Goal: Find specific page/section: Find specific page/section

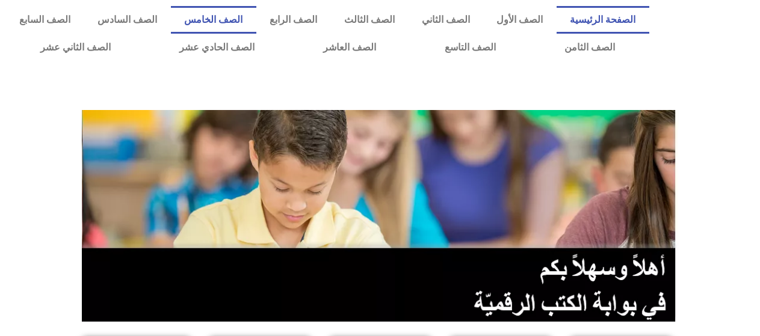
click at [229, 17] on link "الصف الخامس" at bounding box center [213, 20] width 85 height 28
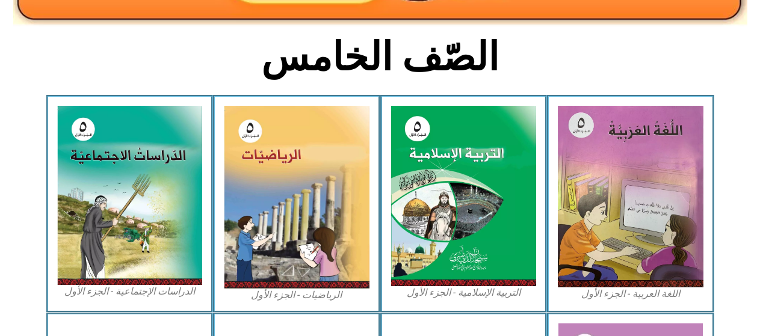
scroll to position [301, 0]
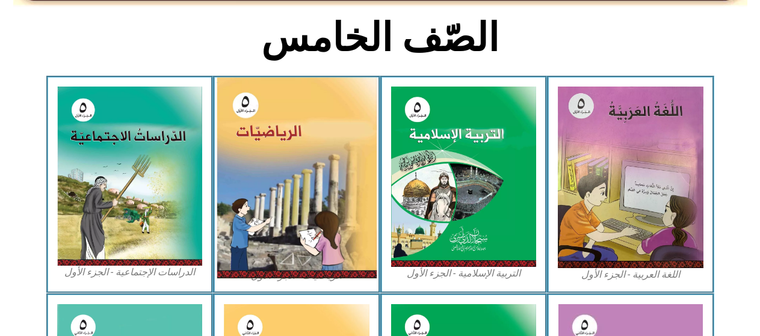
click at [356, 168] on img at bounding box center [297, 178] width 160 height 201
click at [359, 167] on img at bounding box center [297, 178] width 160 height 201
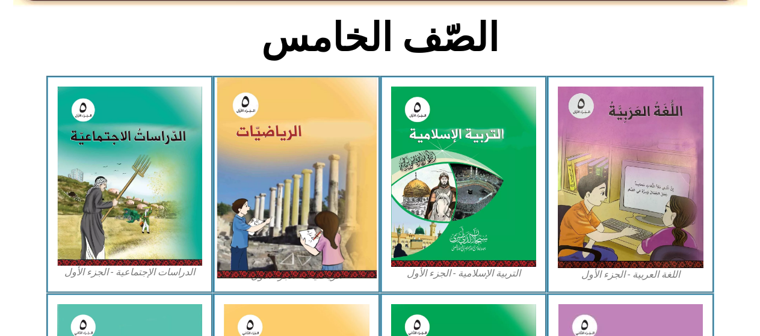
click at [289, 172] on img at bounding box center [297, 178] width 160 height 201
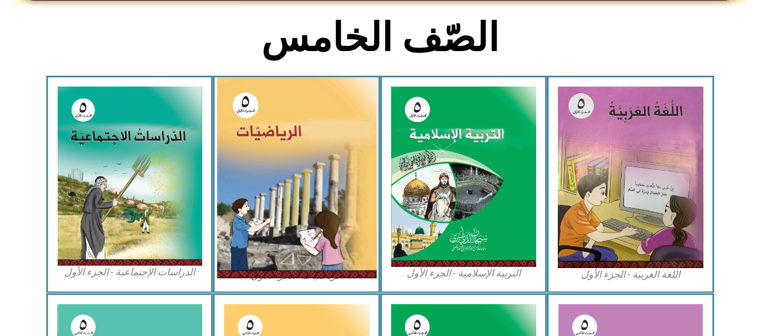
click at [289, 172] on img at bounding box center [297, 178] width 160 height 201
click at [280, 192] on img at bounding box center [297, 178] width 160 height 201
click at [326, 137] on img at bounding box center [297, 178] width 160 height 201
click at [334, 193] on img at bounding box center [297, 178] width 160 height 201
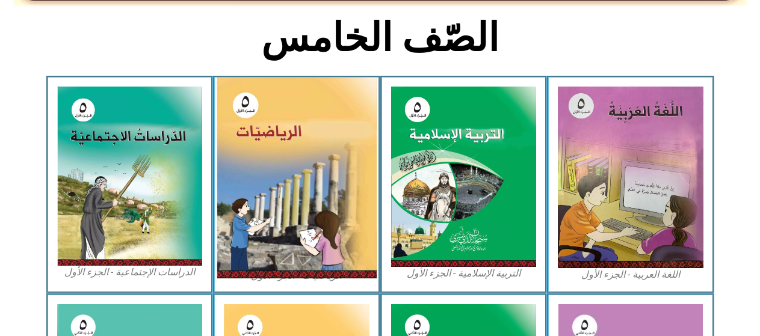
click at [335, 193] on img at bounding box center [297, 178] width 160 height 201
click at [335, 196] on img at bounding box center [297, 178] width 160 height 201
click at [323, 191] on img at bounding box center [297, 178] width 160 height 201
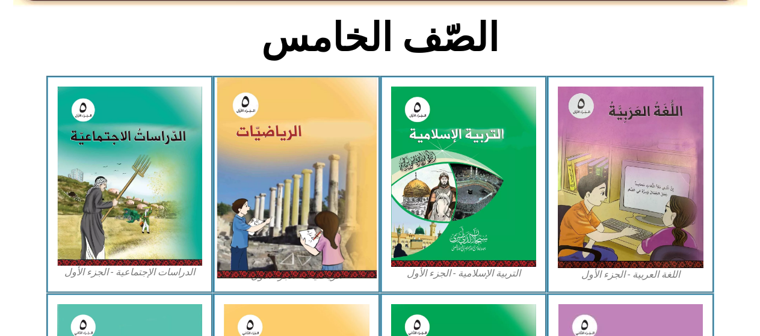
click at [323, 191] on img at bounding box center [297, 178] width 160 height 201
click at [324, 191] on img at bounding box center [297, 178] width 160 height 201
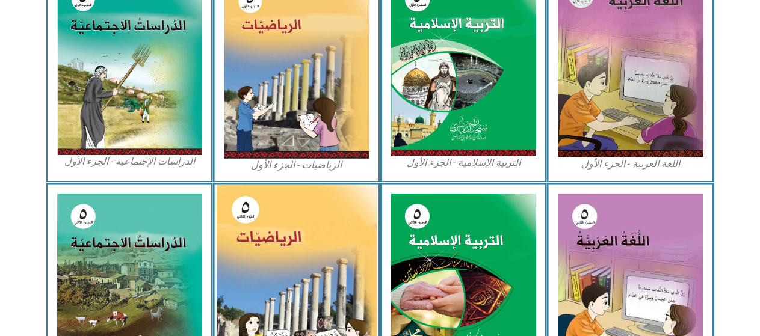
scroll to position [421, 0]
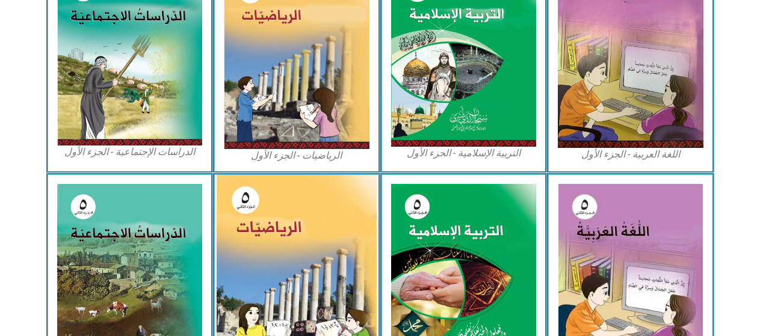
click at [316, 218] on img at bounding box center [297, 274] width 160 height 199
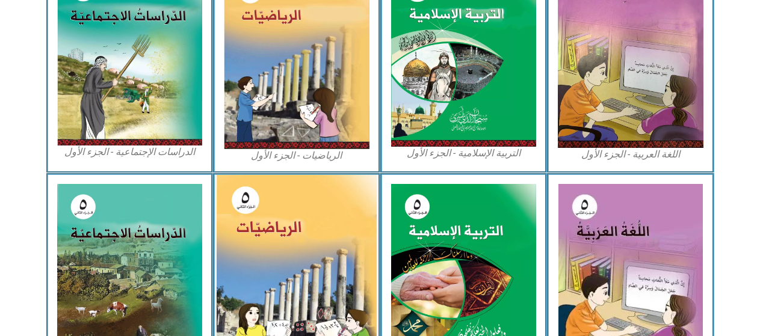
click at [316, 218] on img at bounding box center [297, 274] width 160 height 199
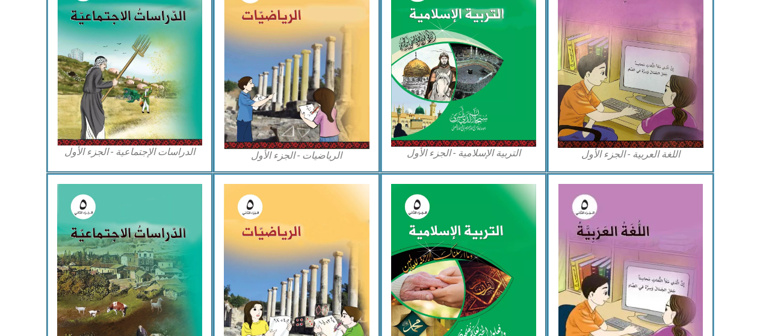
drag, startPoint x: 323, startPoint y: 162, endPoint x: 327, endPoint y: 151, distance: 11.4
click at [327, 151] on figcaption "الرياضيات - الجزء الأول​" at bounding box center [297, 155] width 146 height 13
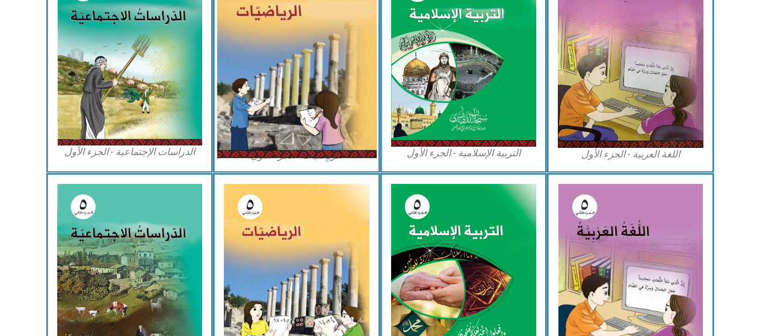
click at [328, 107] on img at bounding box center [297, 57] width 160 height 201
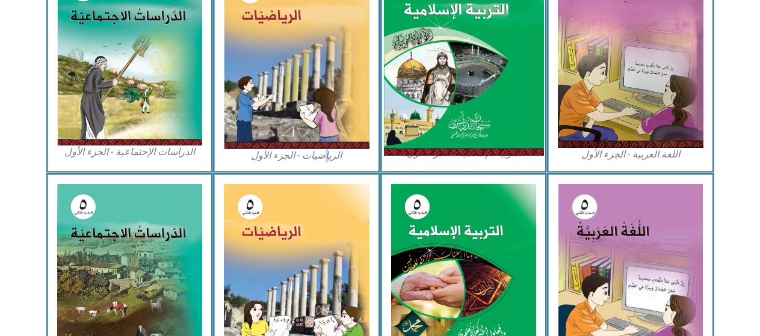
click at [439, 89] on img at bounding box center [463, 56] width 160 height 199
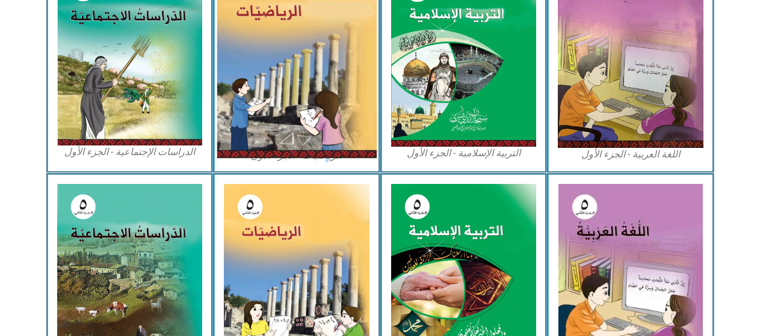
click at [309, 89] on img at bounding box center [297, 57] width 160 height 201
